Goal: Information Seeking & Learning: Learn about a topic

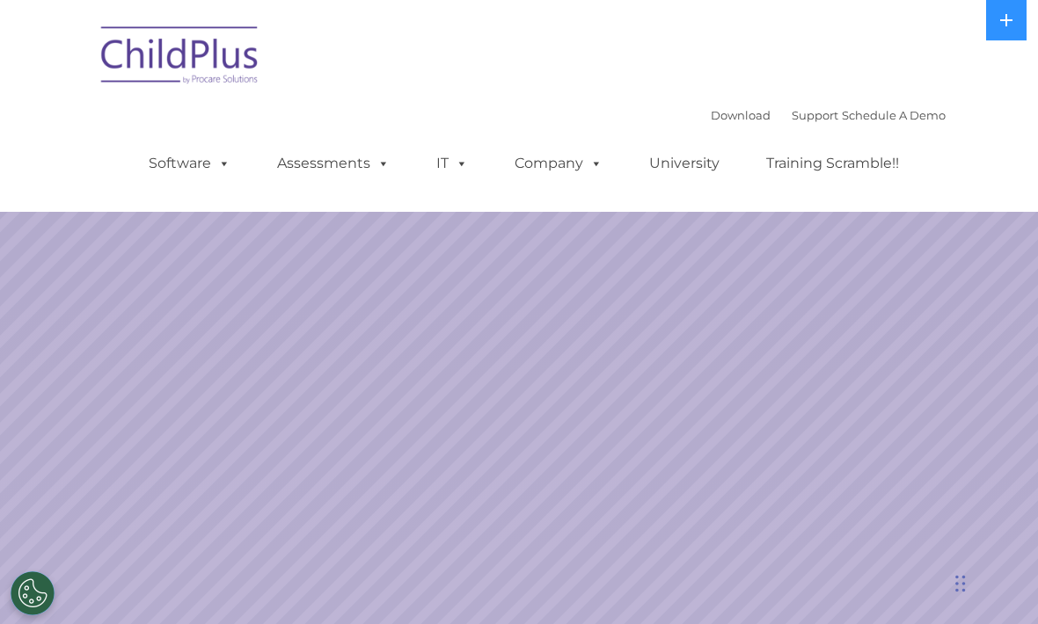
select select "MEDIUM"
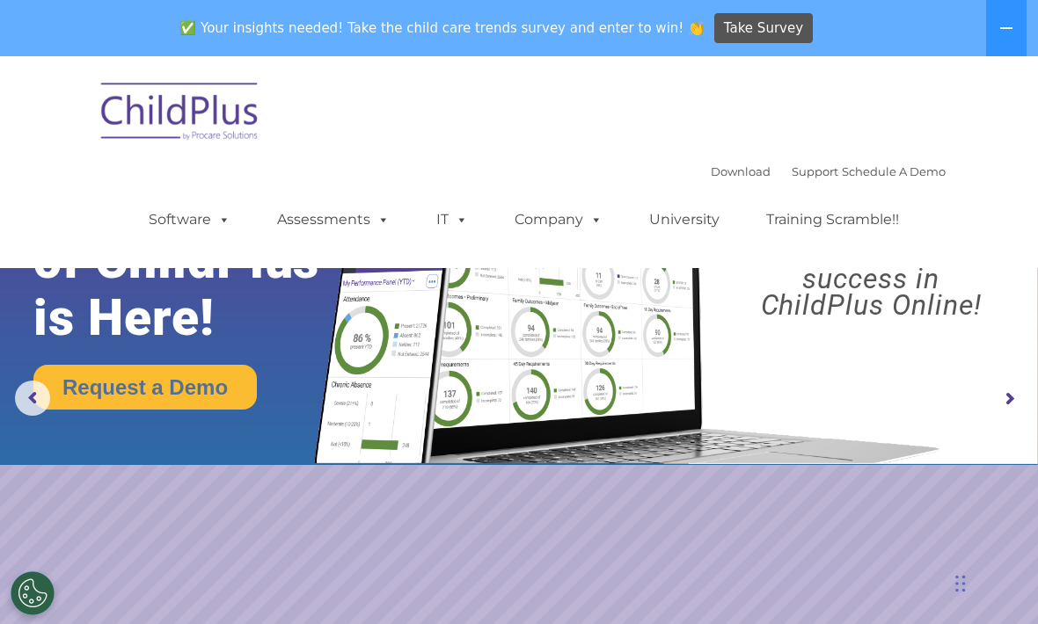
click at [218, 228] on span at bounding box center [220, 219] width 19 height 17
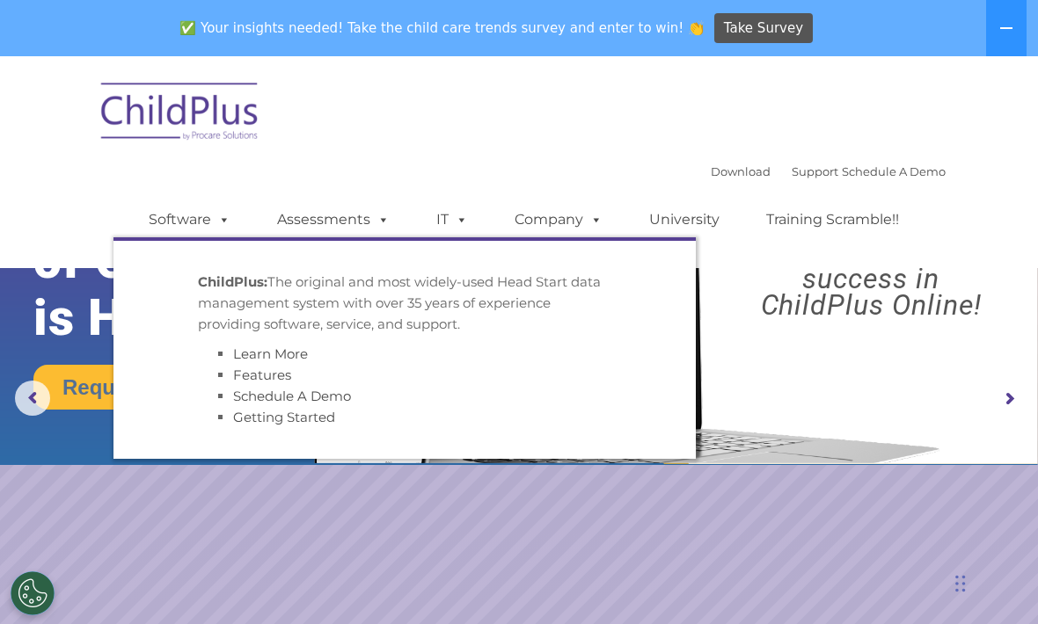
click at [332, 235] on link "Assessments" at bounding box center [333, 219] width 148 height 35
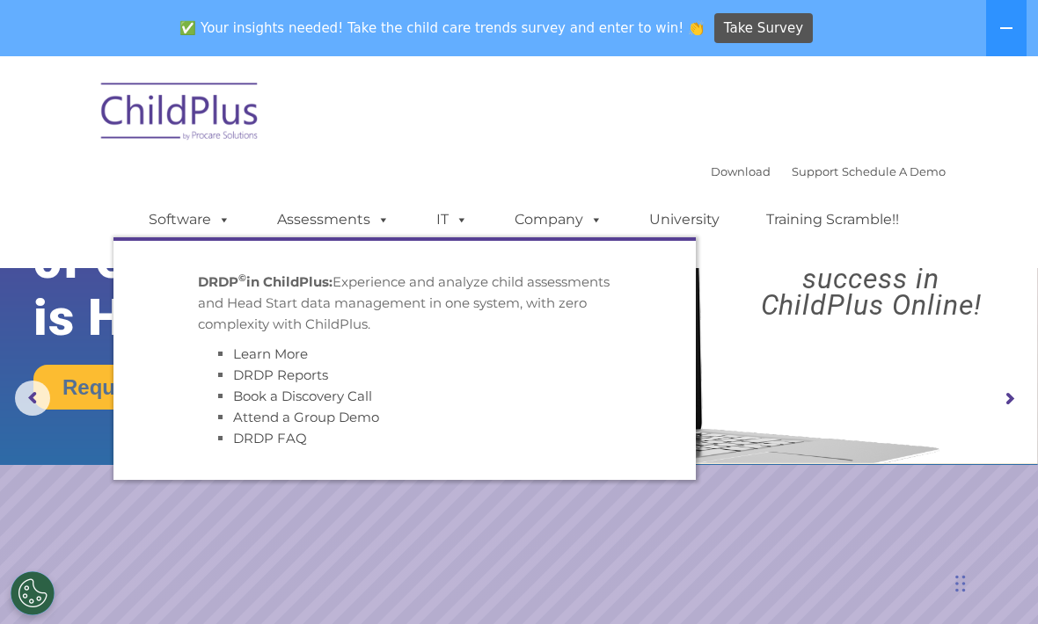
click at [449, 226] on span at bounding box center [458, 219] width 19 height 17
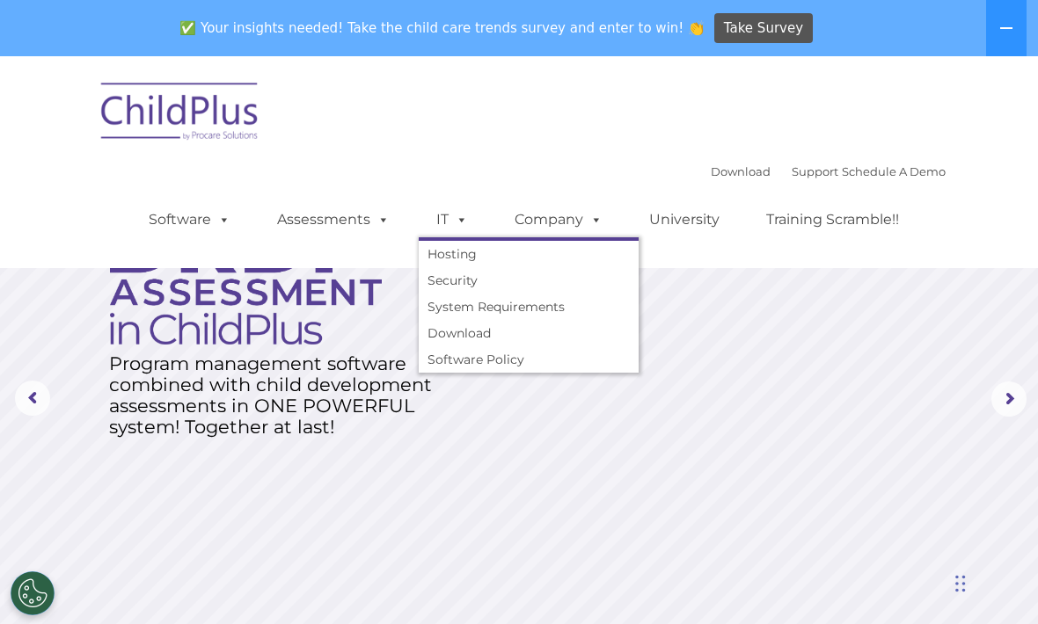
click at [583, 224] on span at bounding box center [592, 219] width 19 height 17
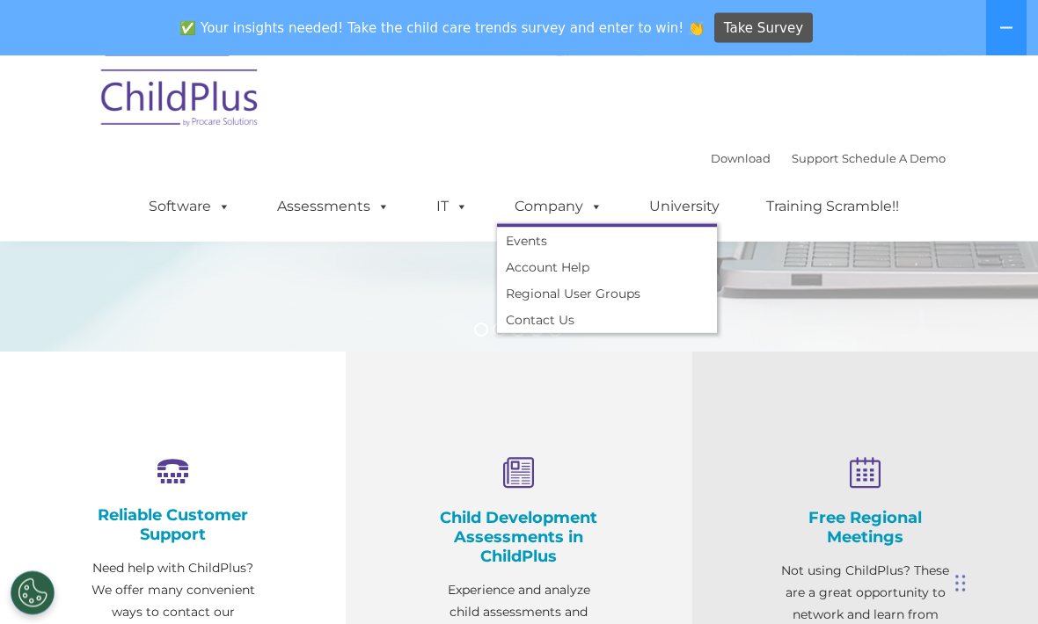
scroll to position [390, 0]
click at [546, 537] on h4 "Child Development Assessments in ChildPlus" at bounding box center [519, 537] width 170 height 58
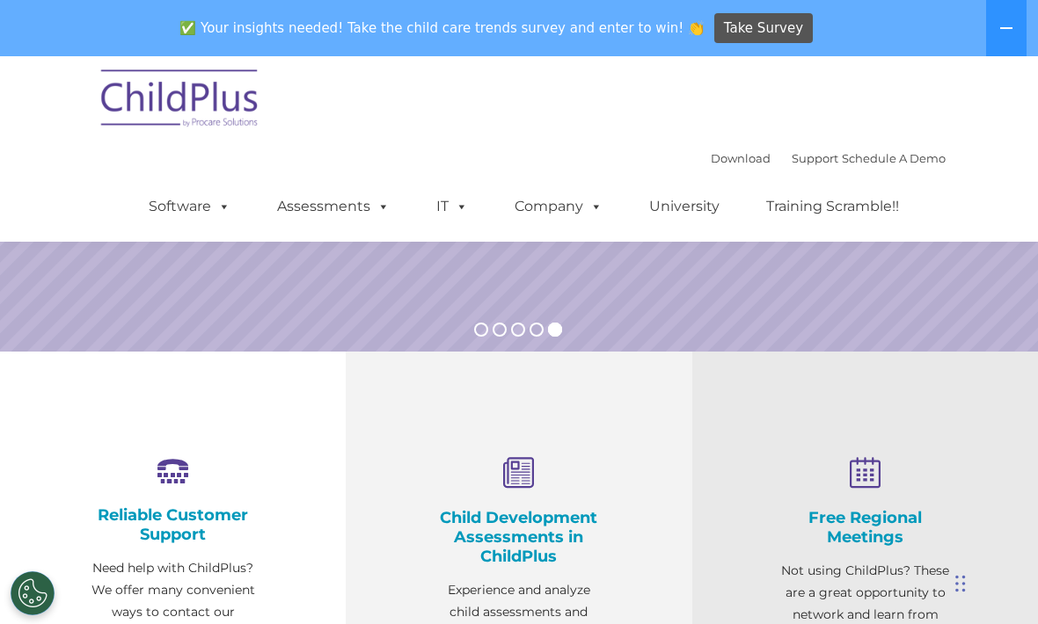
click at [516, 536] on h4 "Child Development Assessments in ChildPlus" at bounding box center [519, 537] width 170 height 58
click at [995, 36] on button at bounding box center [1006, 28] width 40 height 56
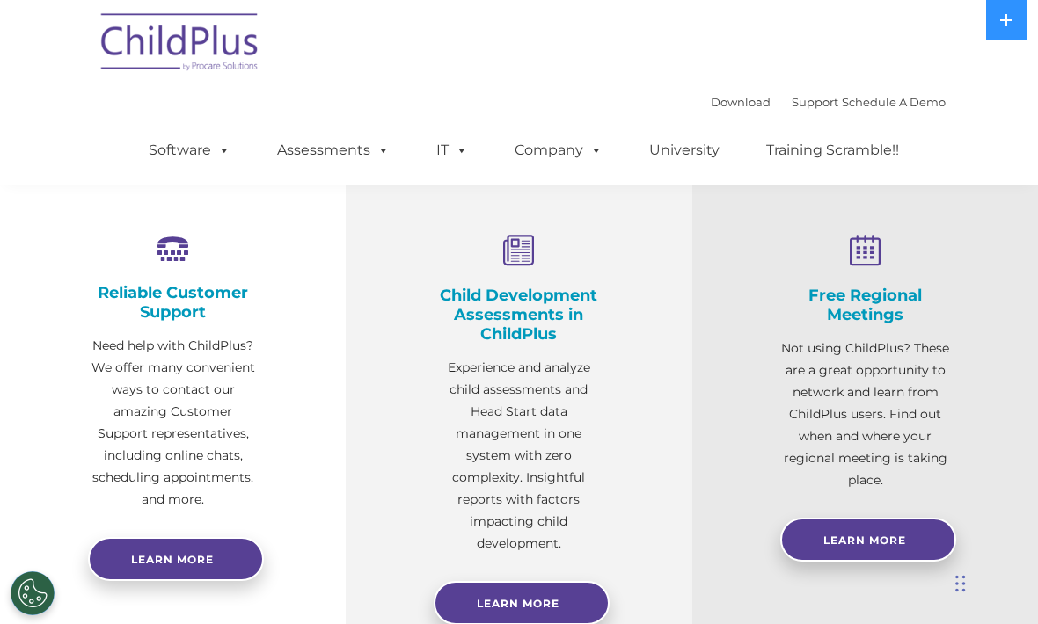
scroll to position [638, 0]
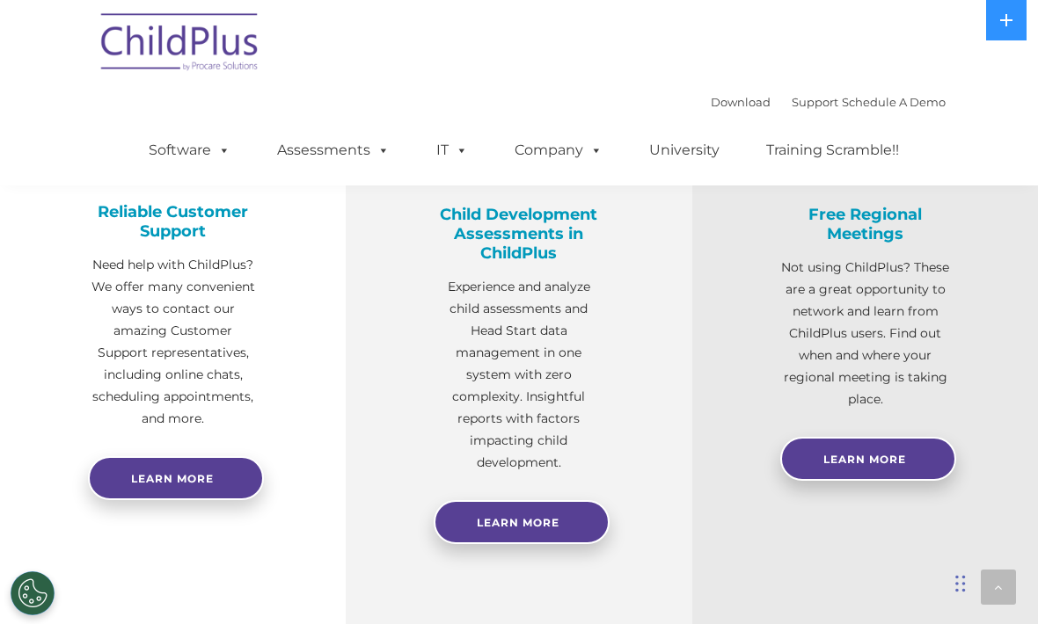
click at [538, 539] on link "Learn More" at bounding box center [522, 522] width 176 height 44
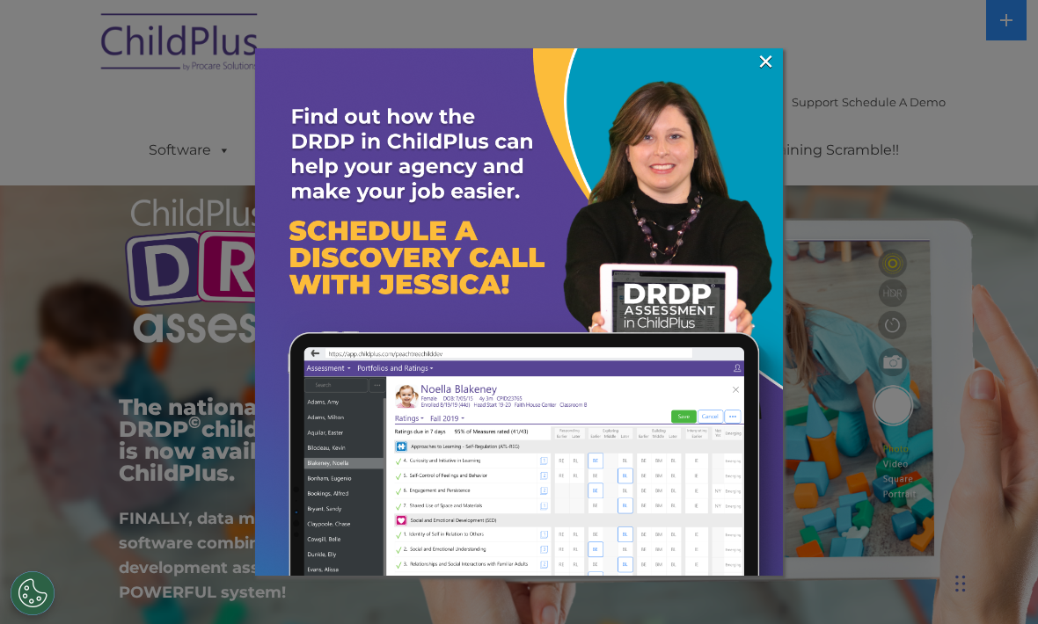
click at [758, 61] on link "×" at bounding box center [765, 62] width 20 height 18
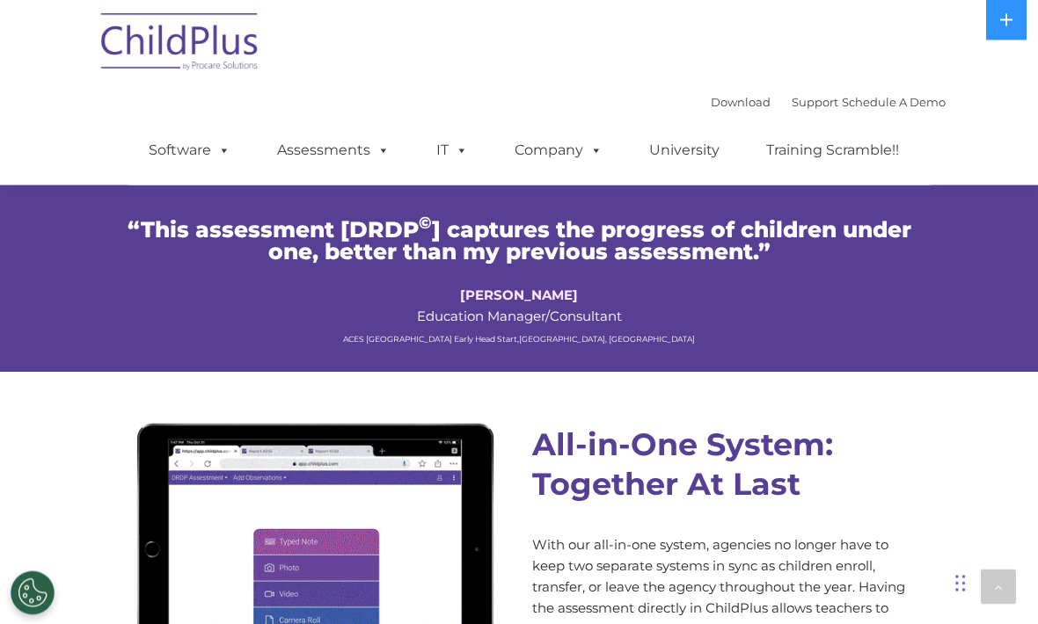
scroll to position [1241, 0]
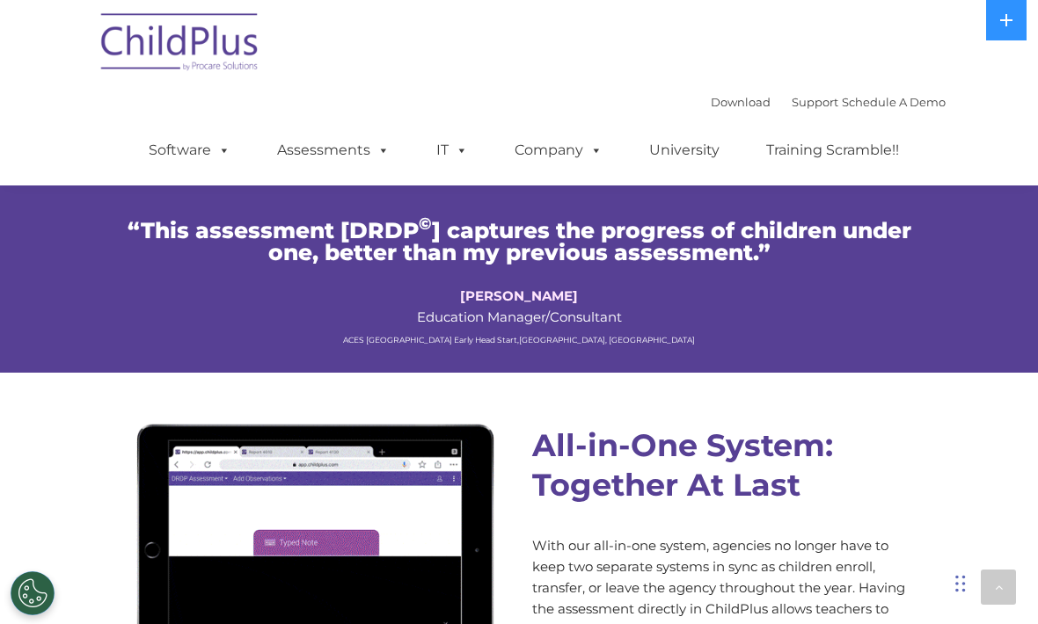
click at [211, 142] on span at bounding box center [220, 150] width 19 height 17
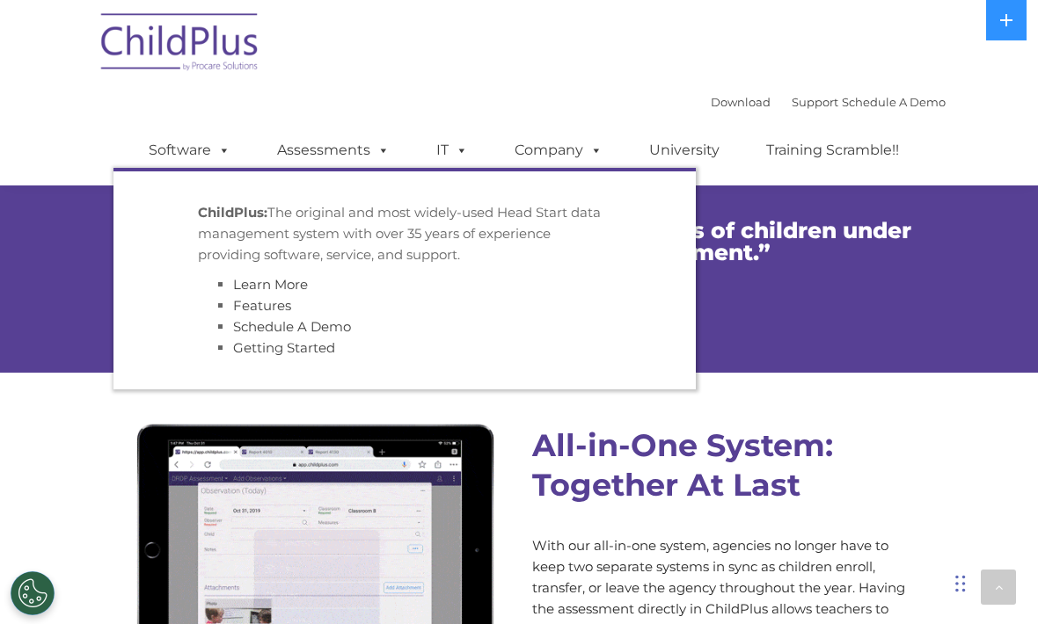
click at [449, 152] on span at bounding box center [458, 150] width 19 height 17
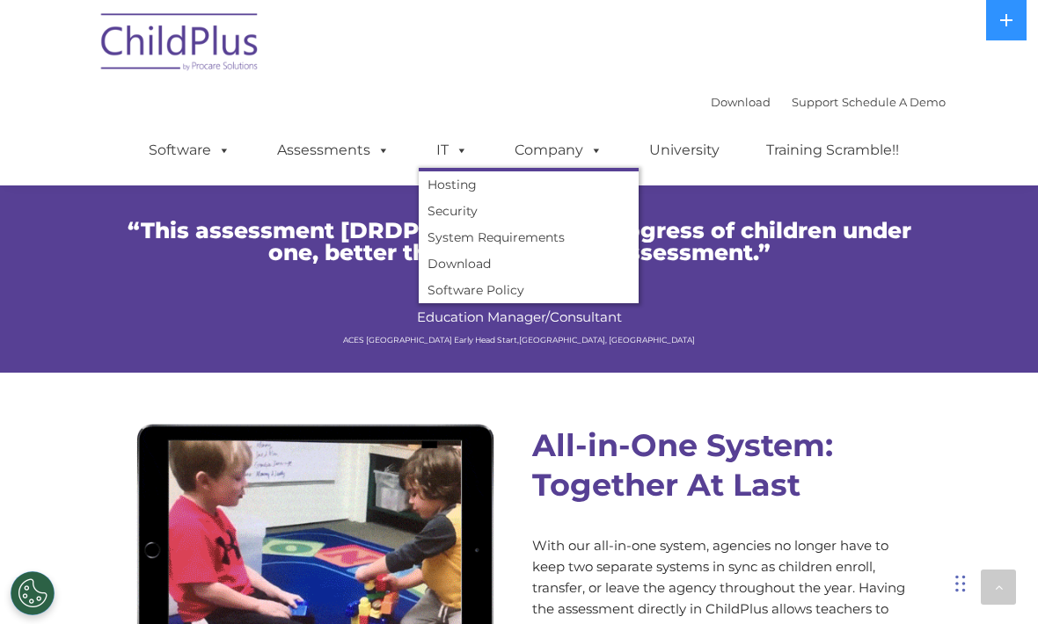
click at [591, 142] on span at bounding box center [592, 150] width 19 height 17
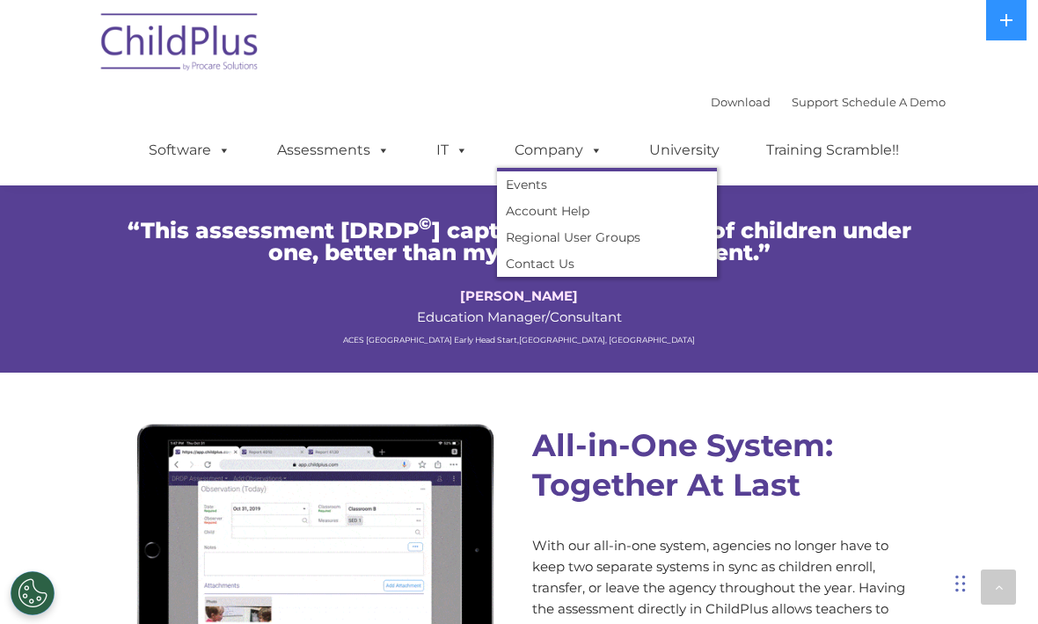
click at [689, 149] on link "University" at bounding box center [684, 150] width 106 height 35
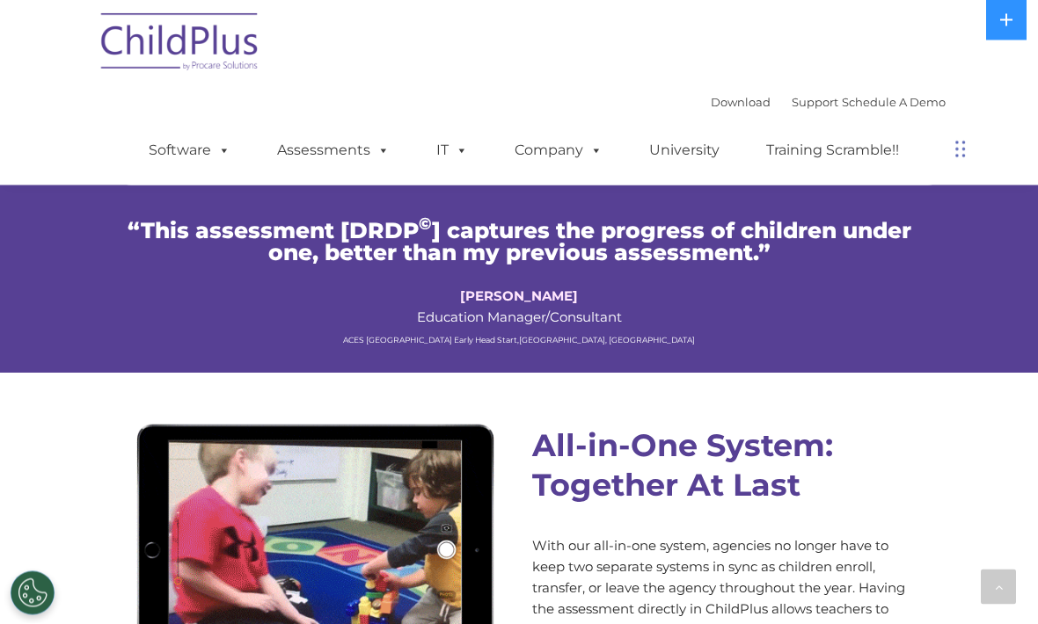
scroll to position [2063, 0]
